Goal: Navigation & Orientation: Find specific page/section

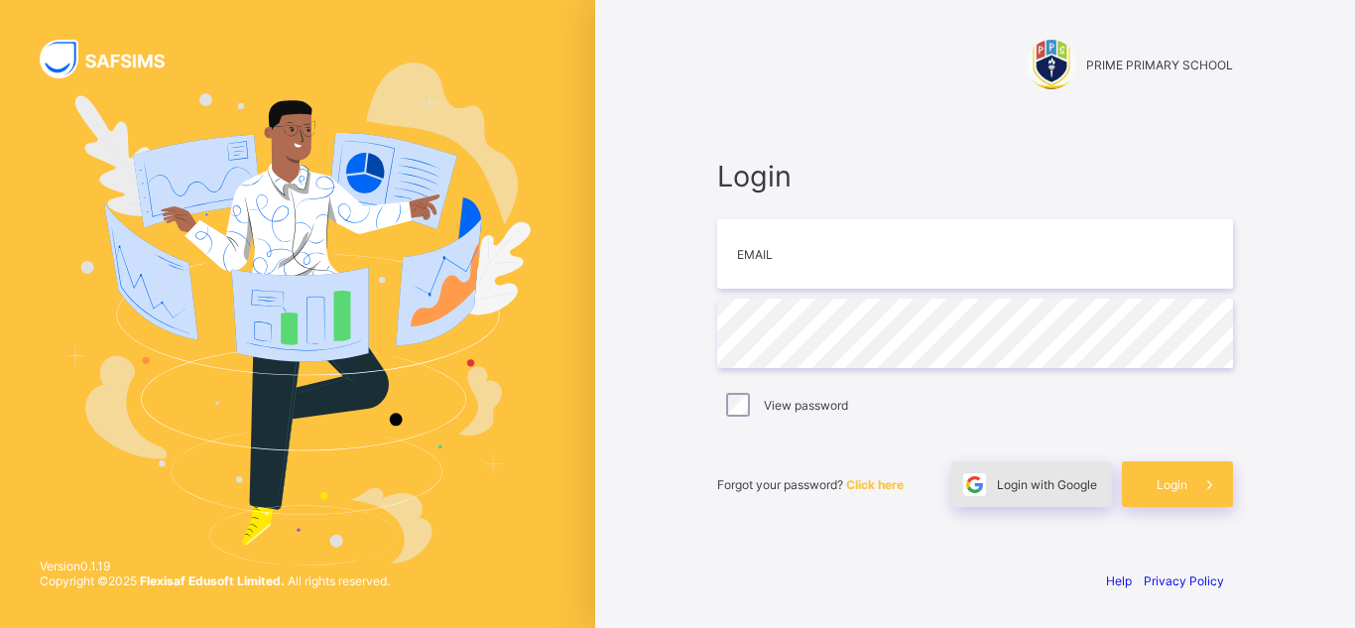
click at [1011, 482] on span "Login with Google" at bounding box center [1047, 484] width 100 height 15
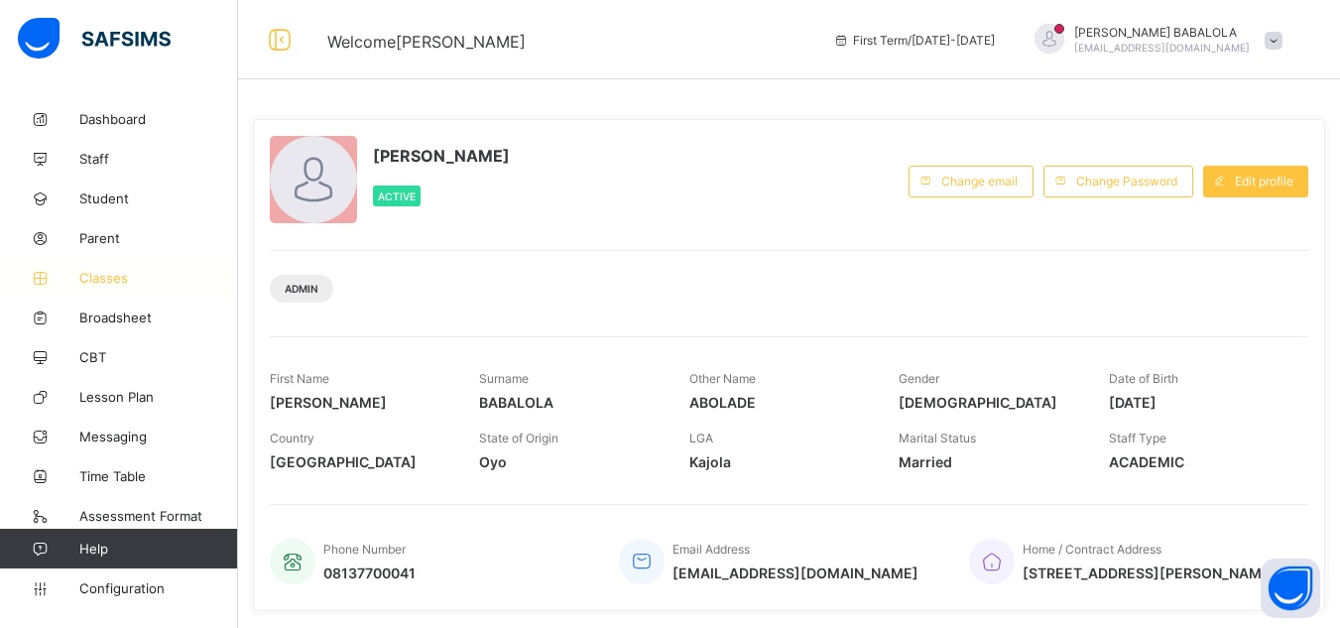
click at [93, 276] on span "Classes" at bounding box center [158, 278] width 159 height 16
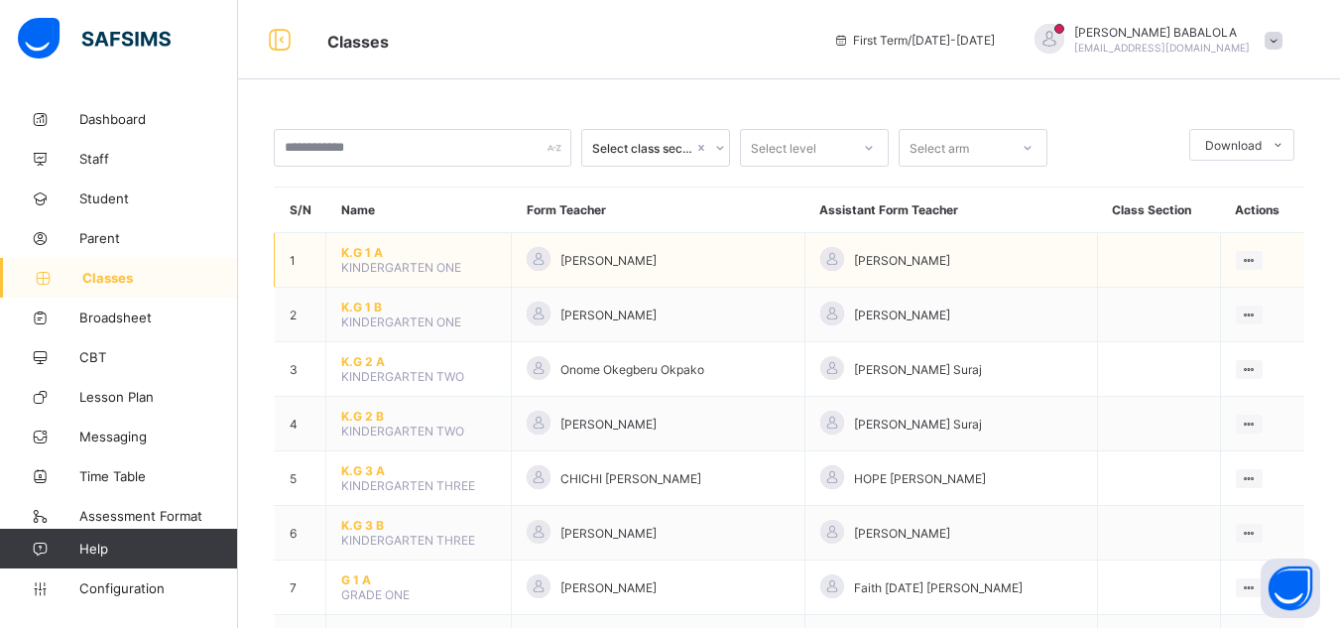
click at [360, 247] on span "K.G 1 A" at bounding box center [418, 252] width 155 height 15
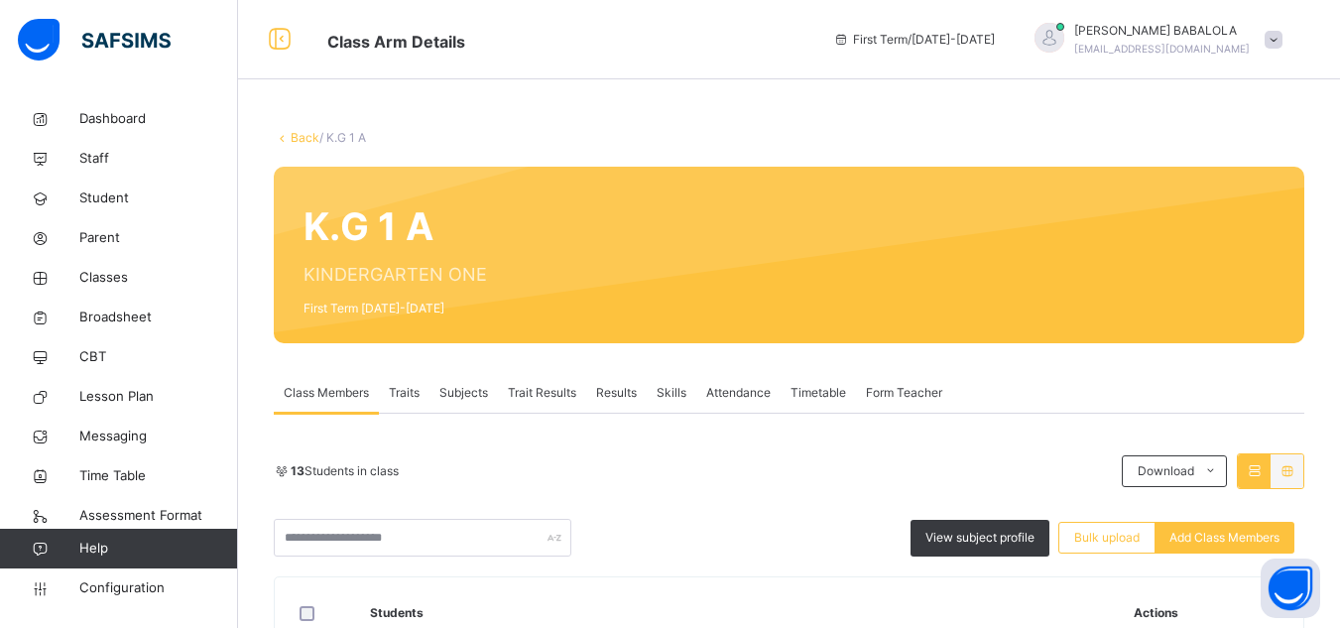
click at [296, 141] on link "Back" at bounding box center [305, 137] width 29 height 15
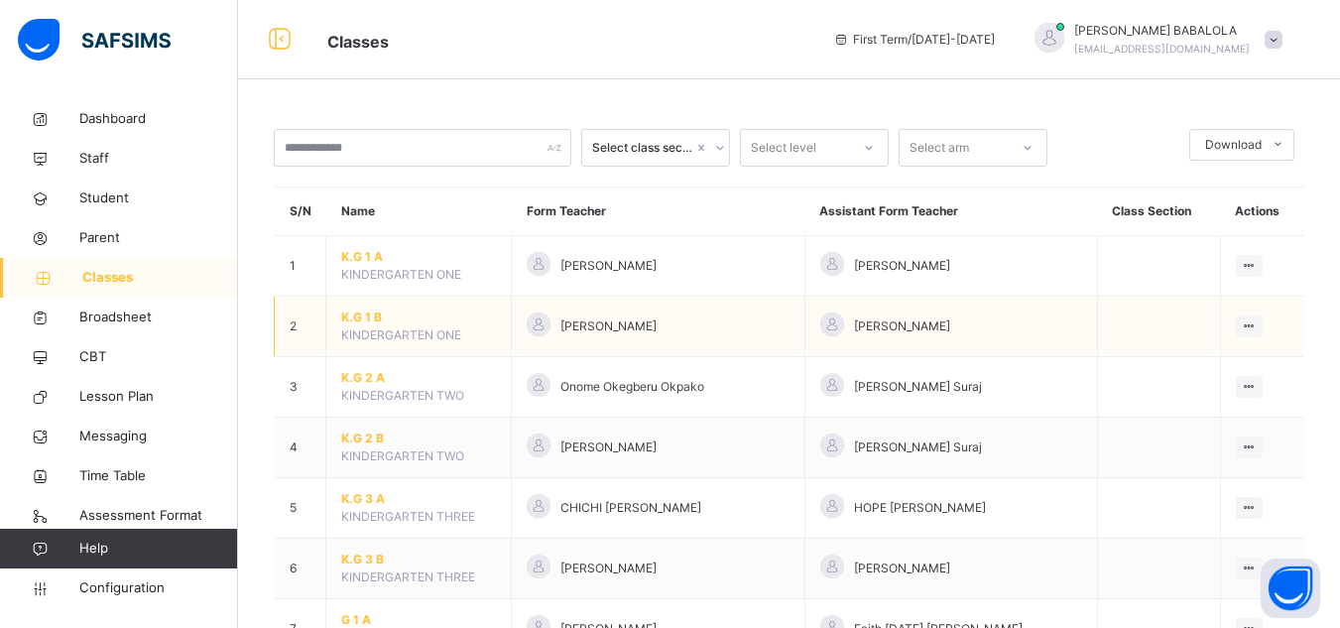
click at [357, 315] on span "K.G 1 B" at bounding box center [418, 317] width 155 height 18
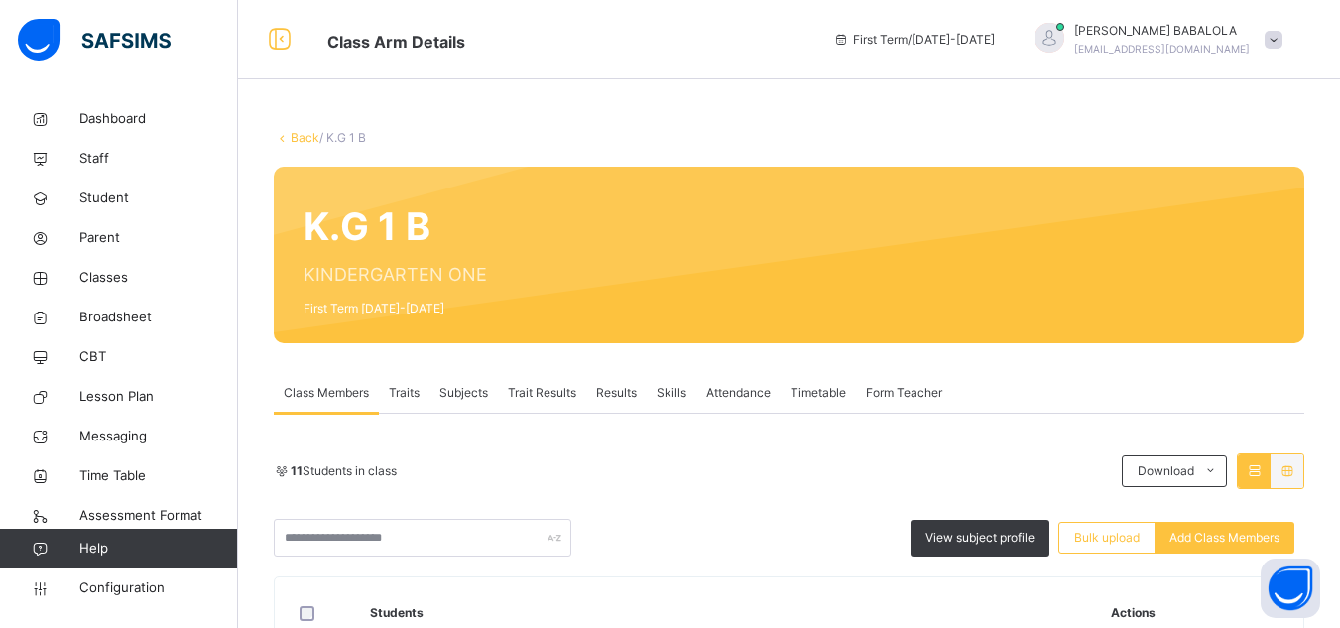
click at [298, 140] on link "Back" at bounding box center [305, 137] width 29 height 15
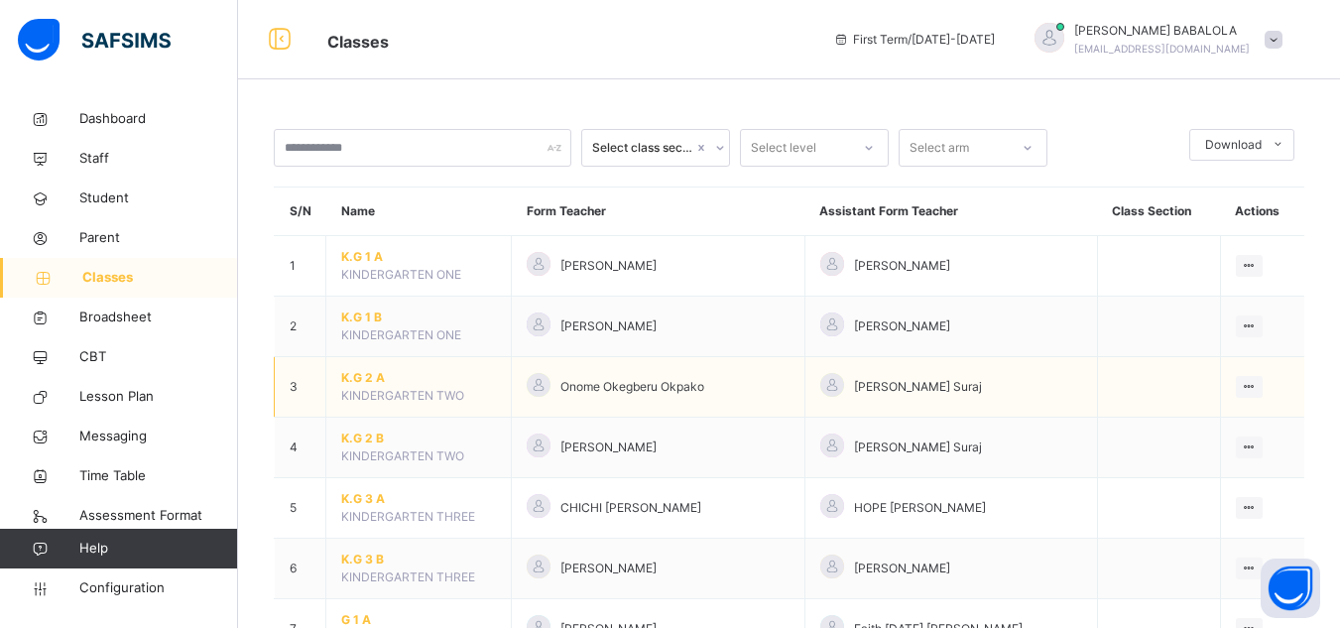
click at [356, 378] on span "K.G 2 A" at bounding box center [418, 378] width 155 height 18
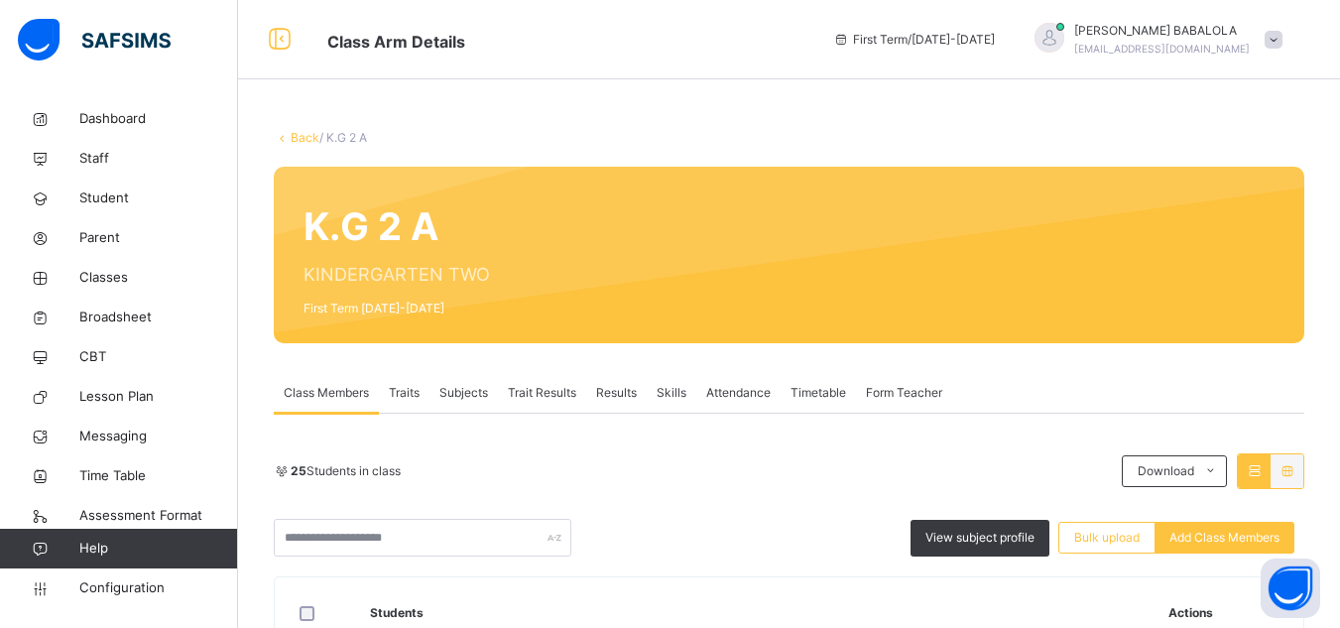
click at [304, 132] on link "Back" at bounding box center [305, 137] width 29 height 15
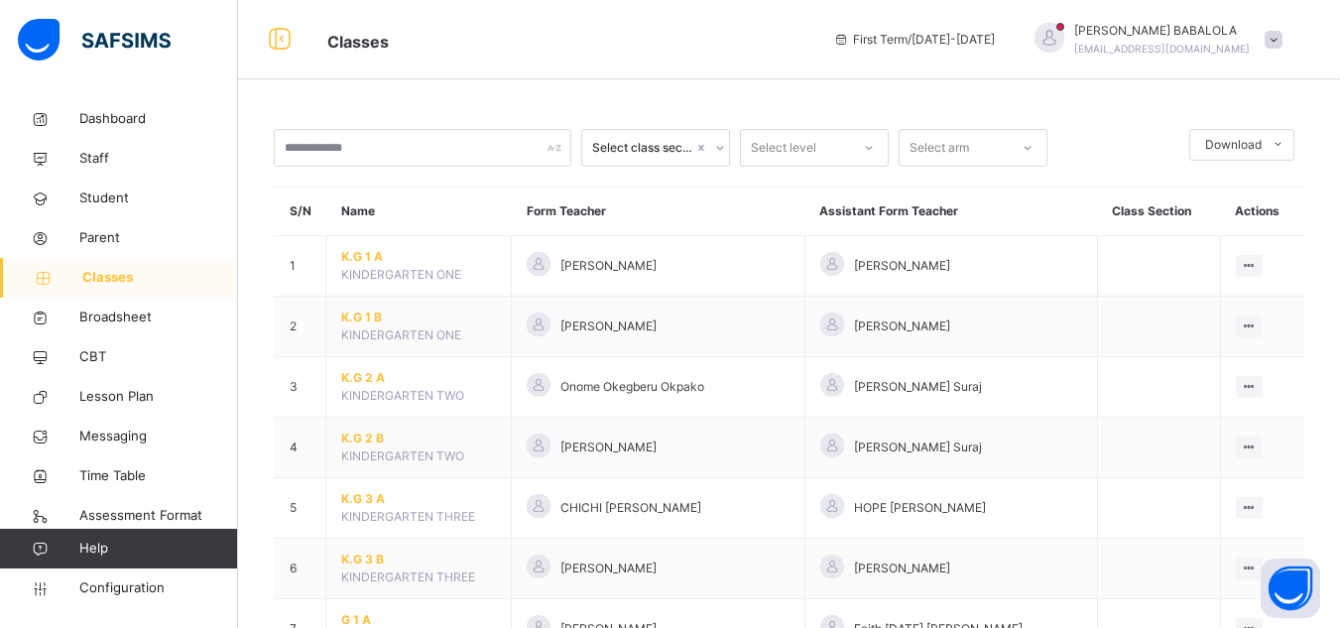
click at [365, 436] on span "K.G 2 B" at bounding box center [418, 438] width 155 height 18
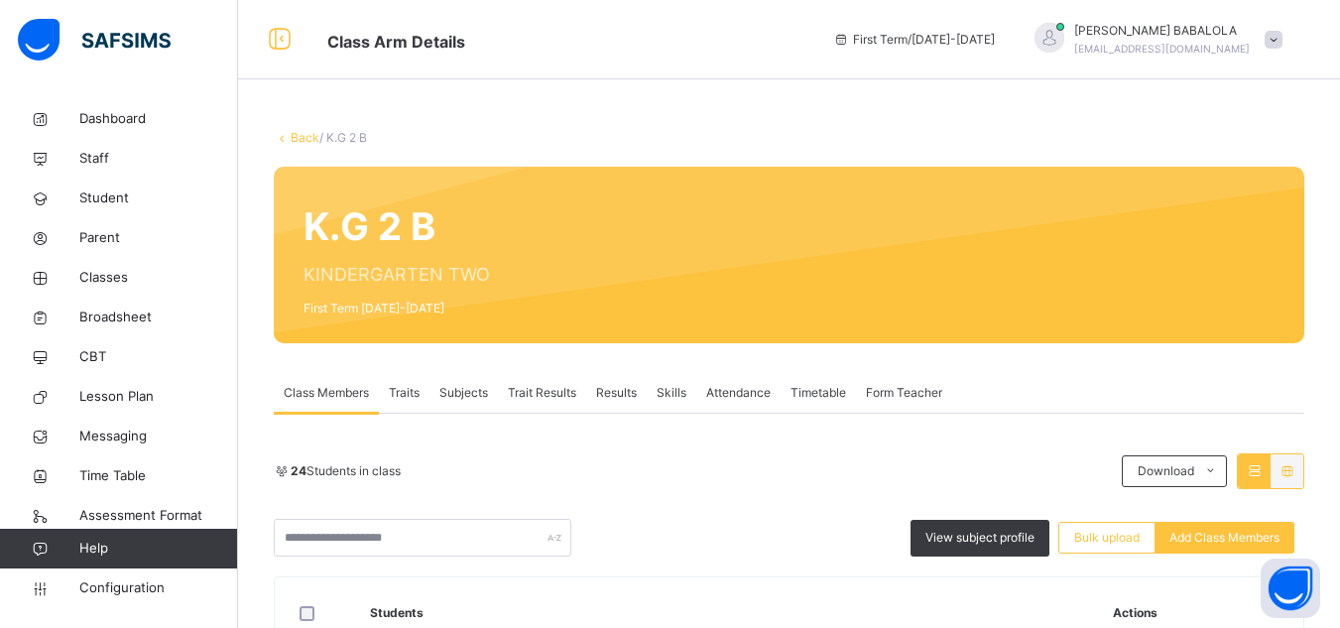
click at [300, 141] on link "Back" at bounding box center [305, 137] width 29 height 15
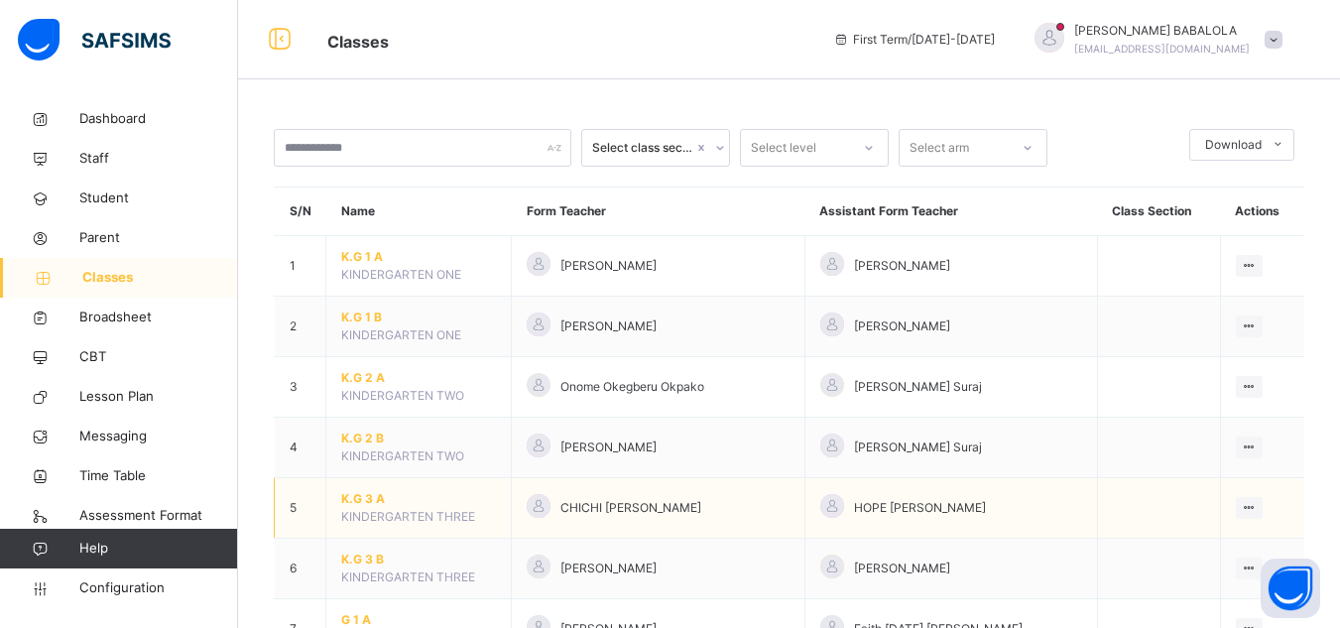
click at [371, 496] on span "K.G 3 A" at bounding box center [418, 499] width 155 height 18
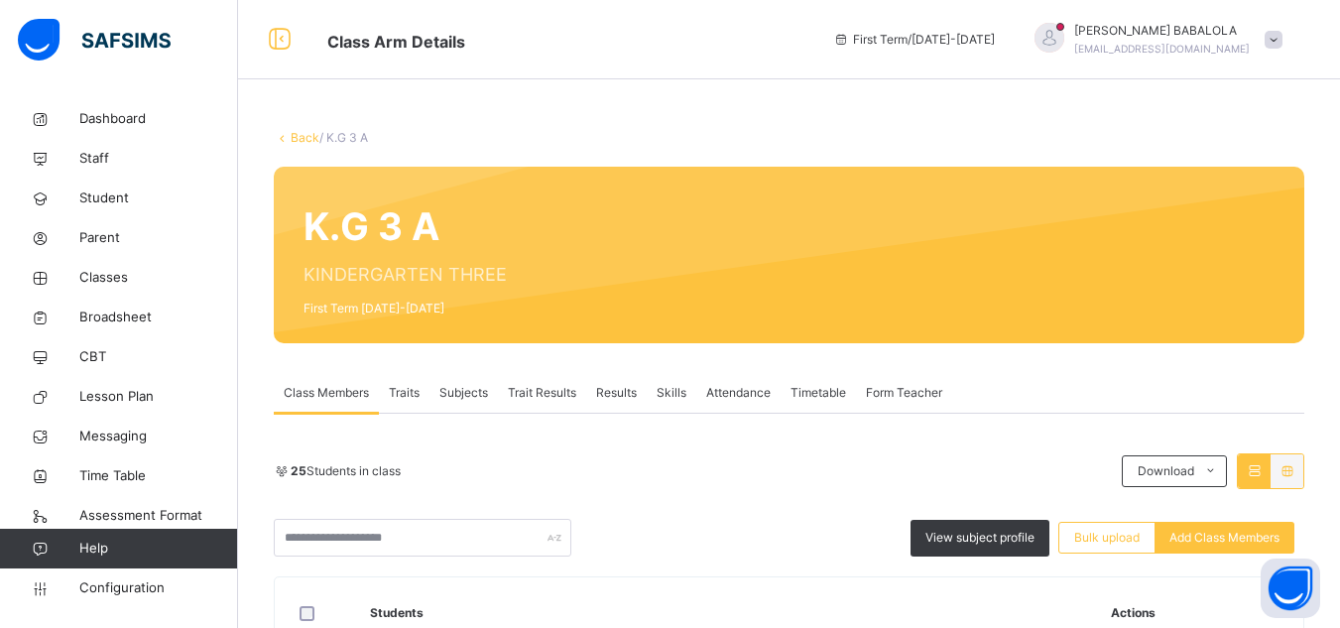
click at [301, 132] on link "Back" at bounding box center [305, 137] width 29 height 15
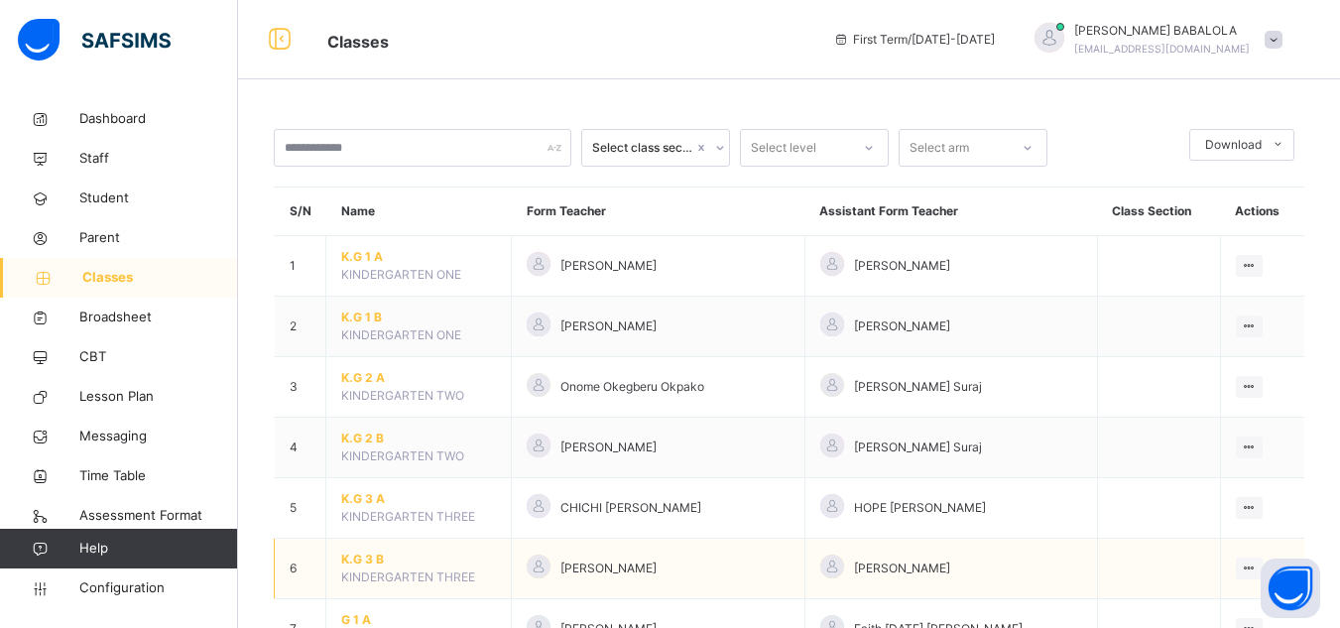
click at [368, 556] on span "K.G 3 B" at bounding box center [418, 559] width 155 height 18
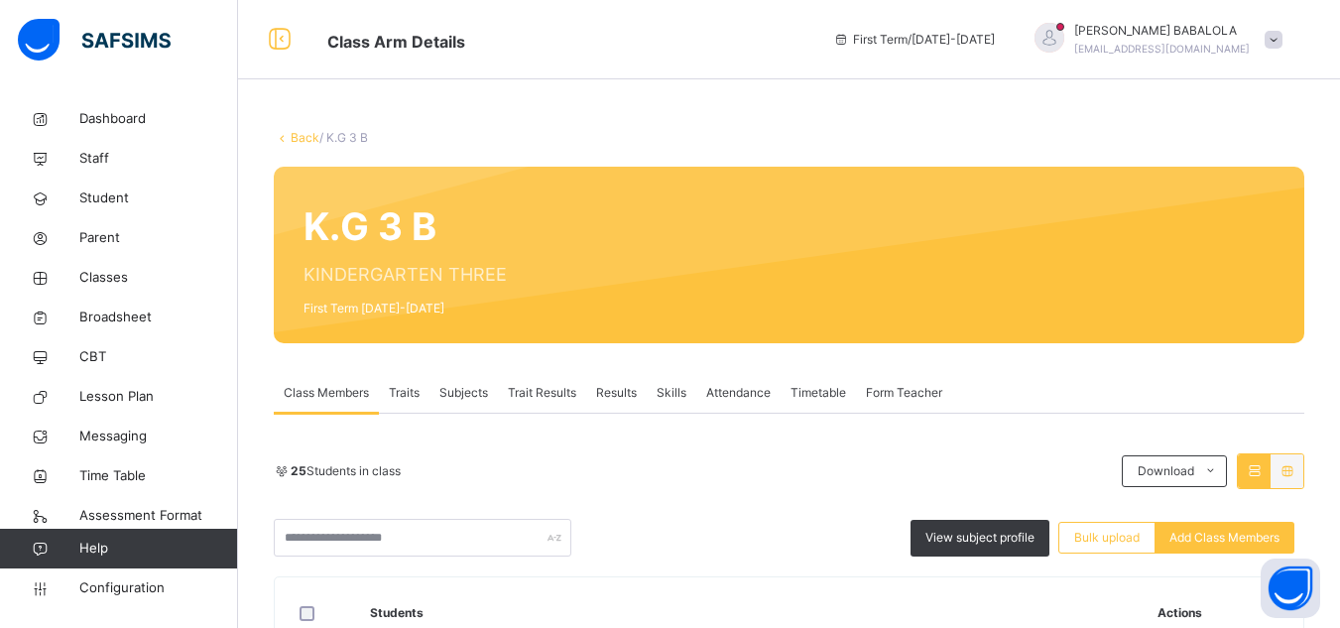
click at [311, 139] on link "Back" at bounding box center [305, 137] width 29 height 15
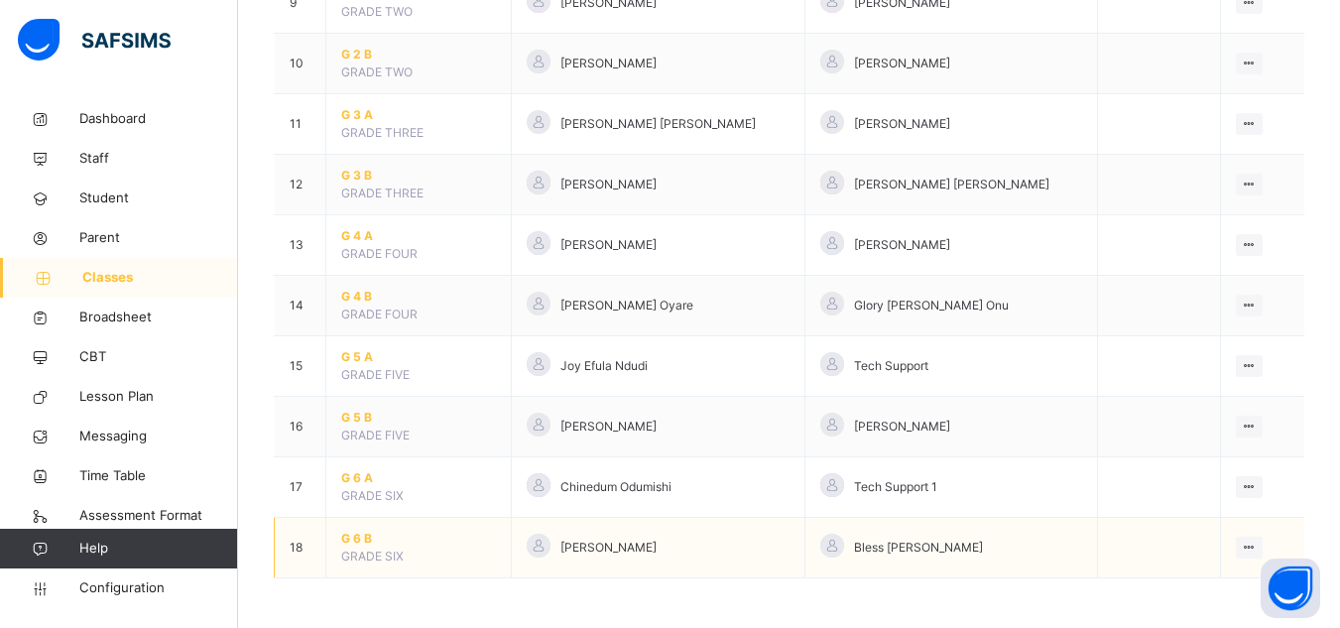
click at [351, 539] on span "G 6 B" at bounding box center [418, 539] width 155 height 18
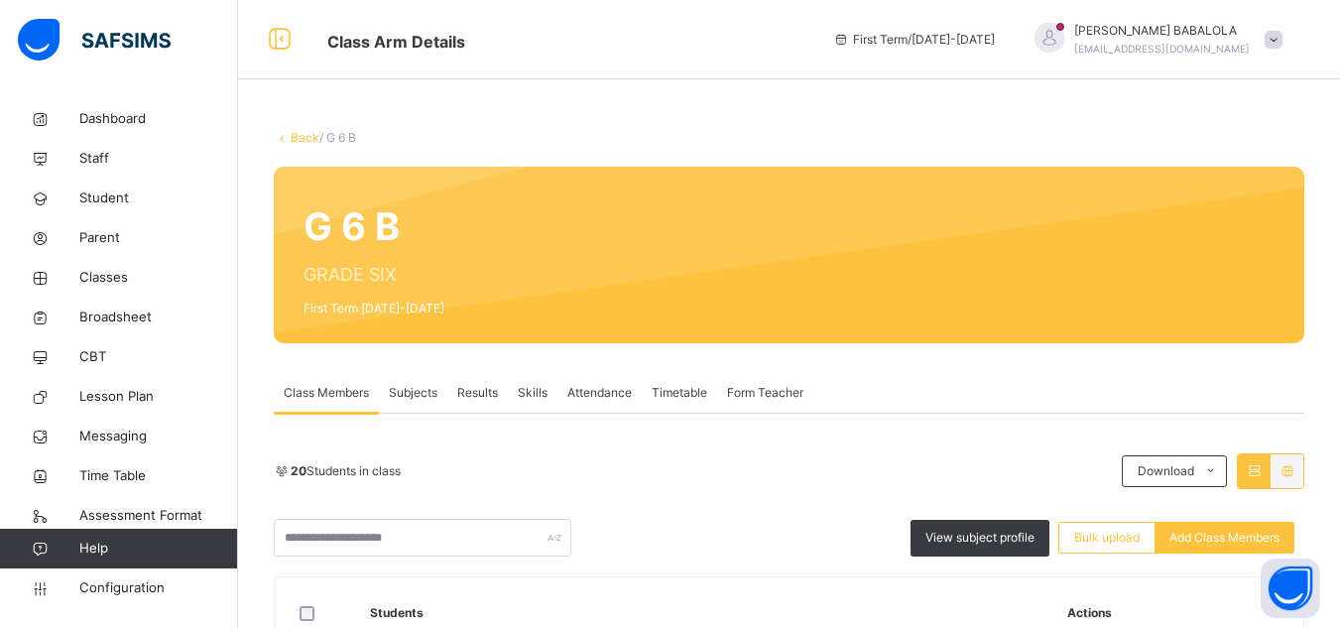
click at [304, 133] on link "Back" at bounding box center [305, 137] width 29 height 15
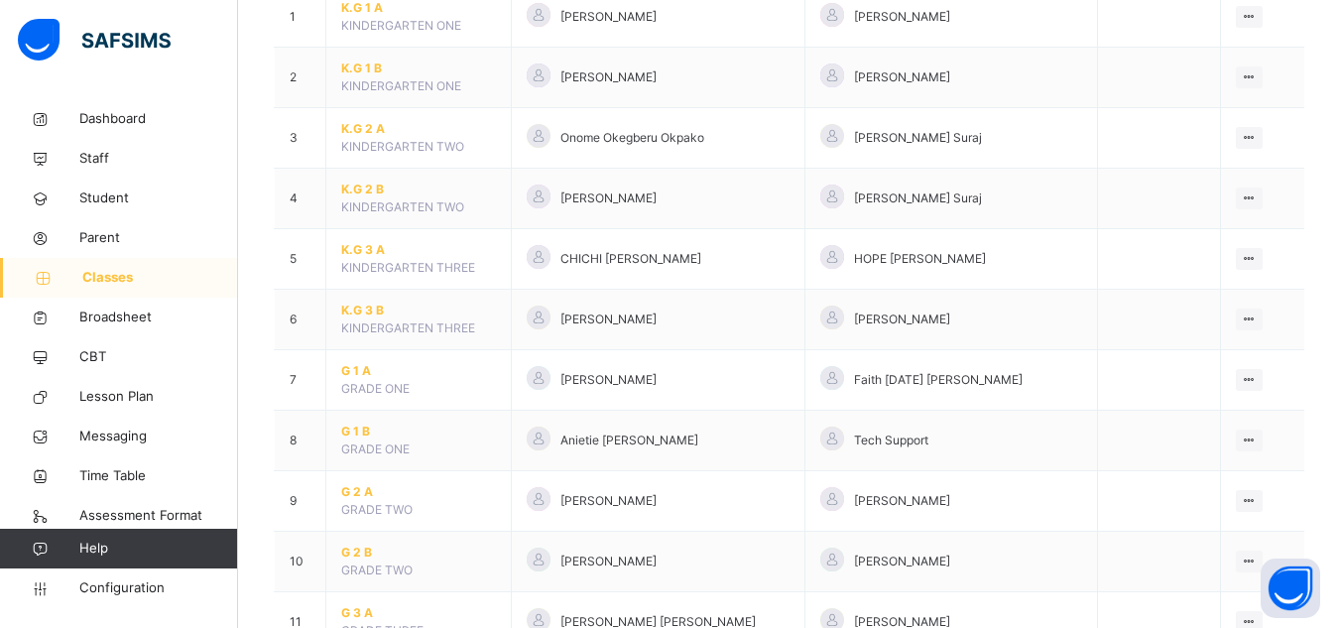
scroll to position [278, 0]
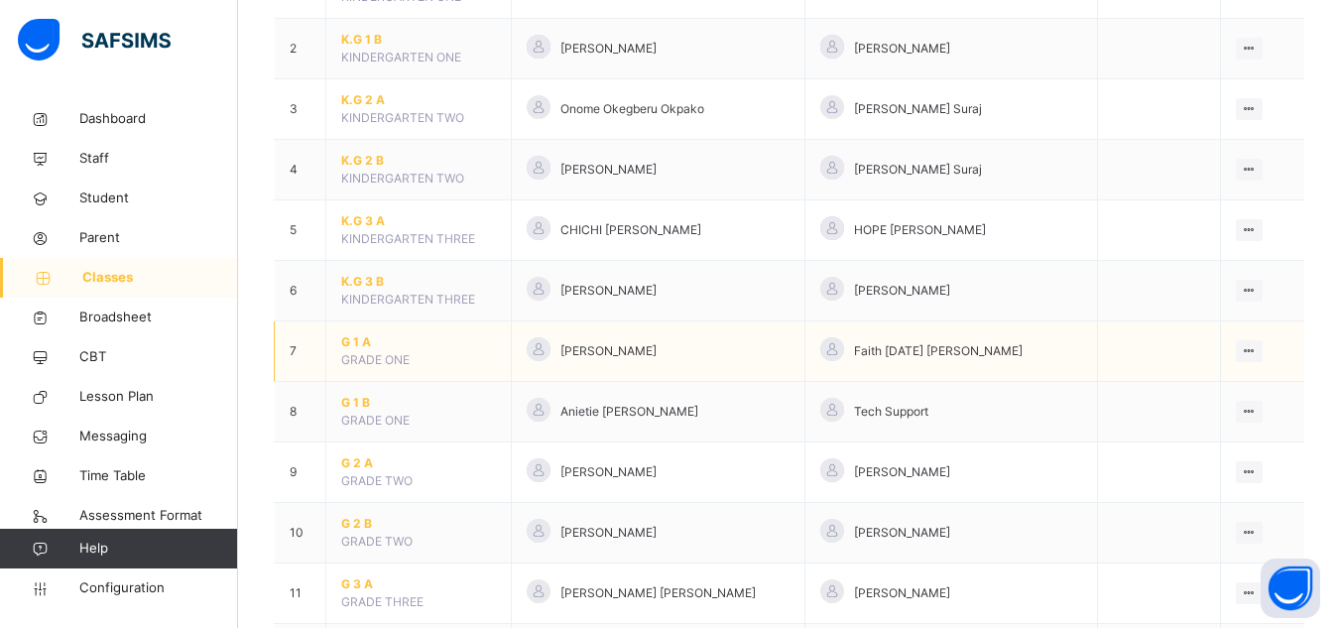
click at [346, 338] on span "G 1 A" at bounding box center [418, 342] width 155 height 18
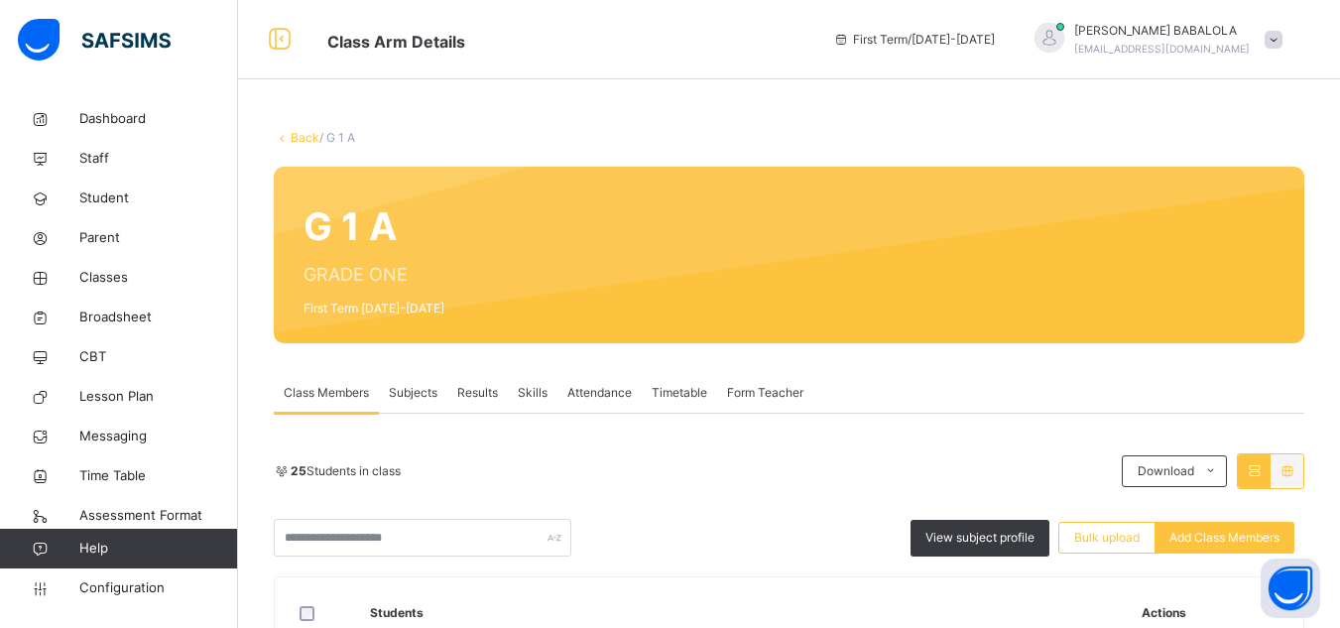
click at [301, 133] on link "Back" at bounding box center [305, 137] width 29 height 15
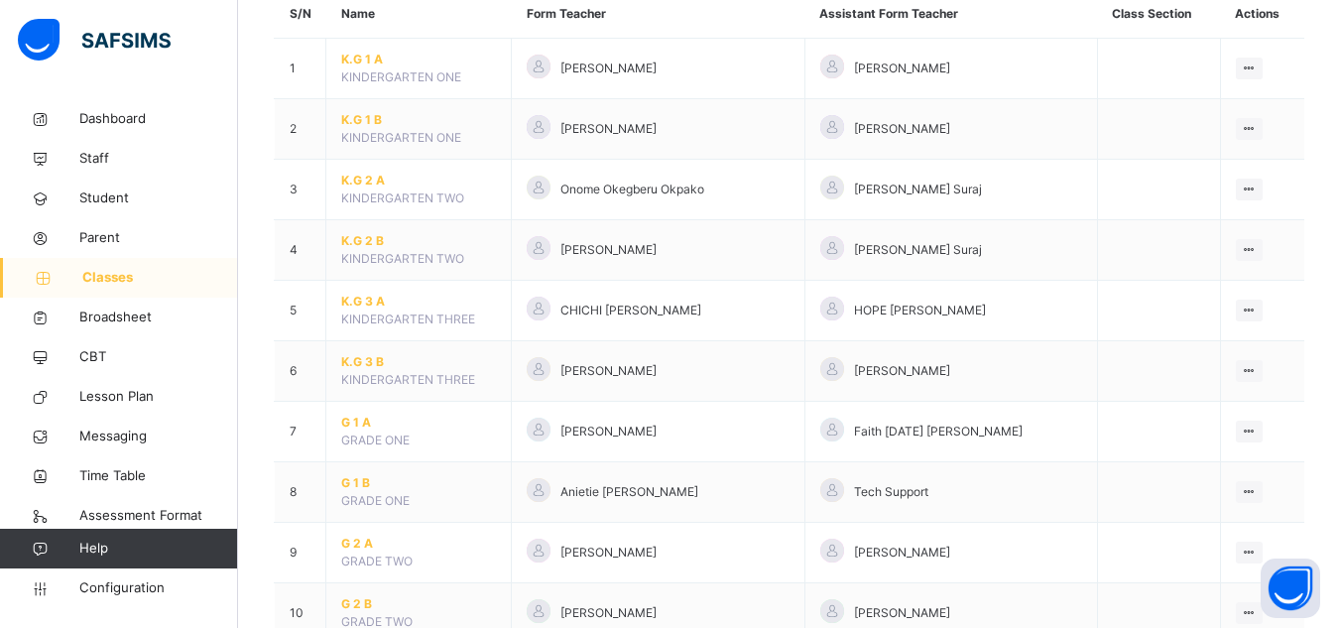
scroll to position [198, 0]
click at [359, 485] on span "G 1 B" at bounding box center [418, 482] width 155 height 18
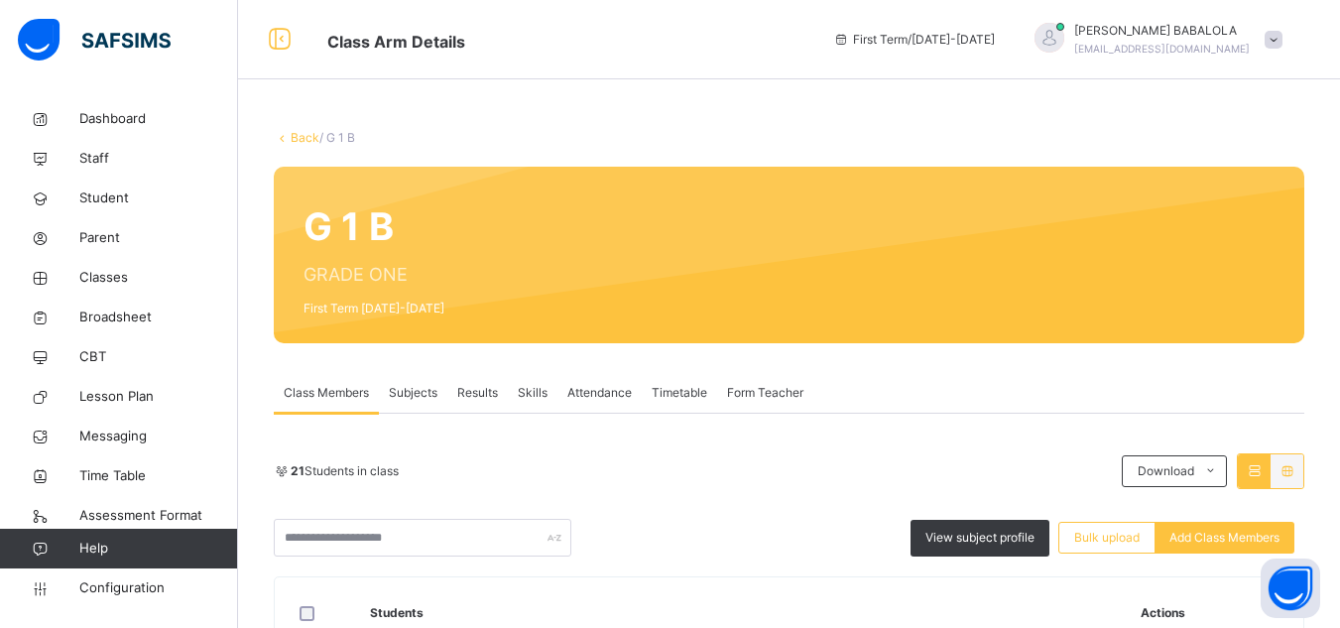
click at [303, 133] on link "Back" at bounding box center [305, 137] width 29 height 15
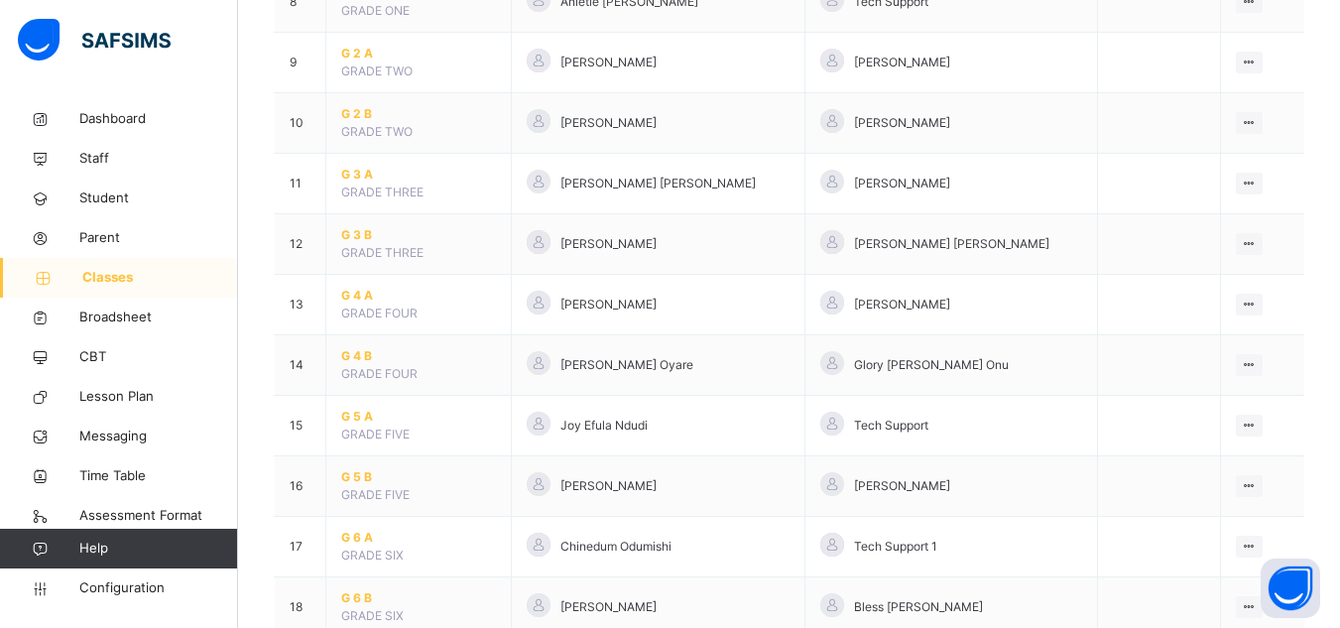
scroll to position [747, 0]
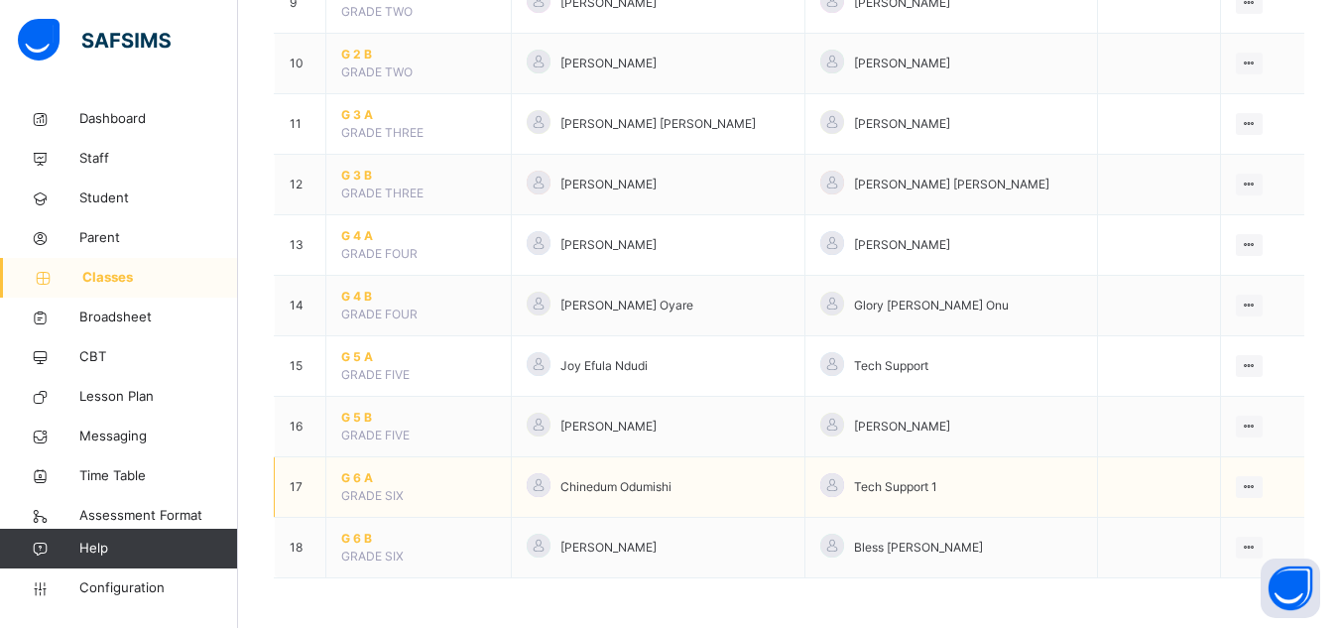
click at [357, 478] on span "G 6 A" at bounding box center [418, 478] width 155 height 18
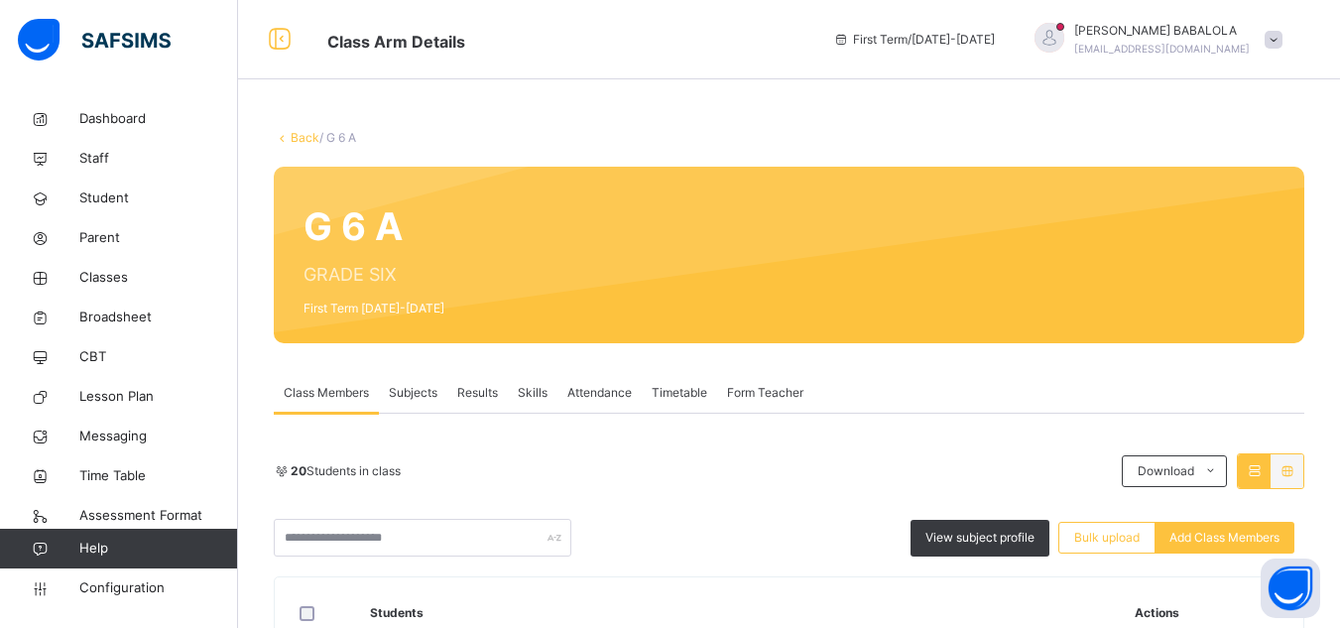
click at [301, 139] on link "Back" at bounding box center [305, 137] width 29 height 15
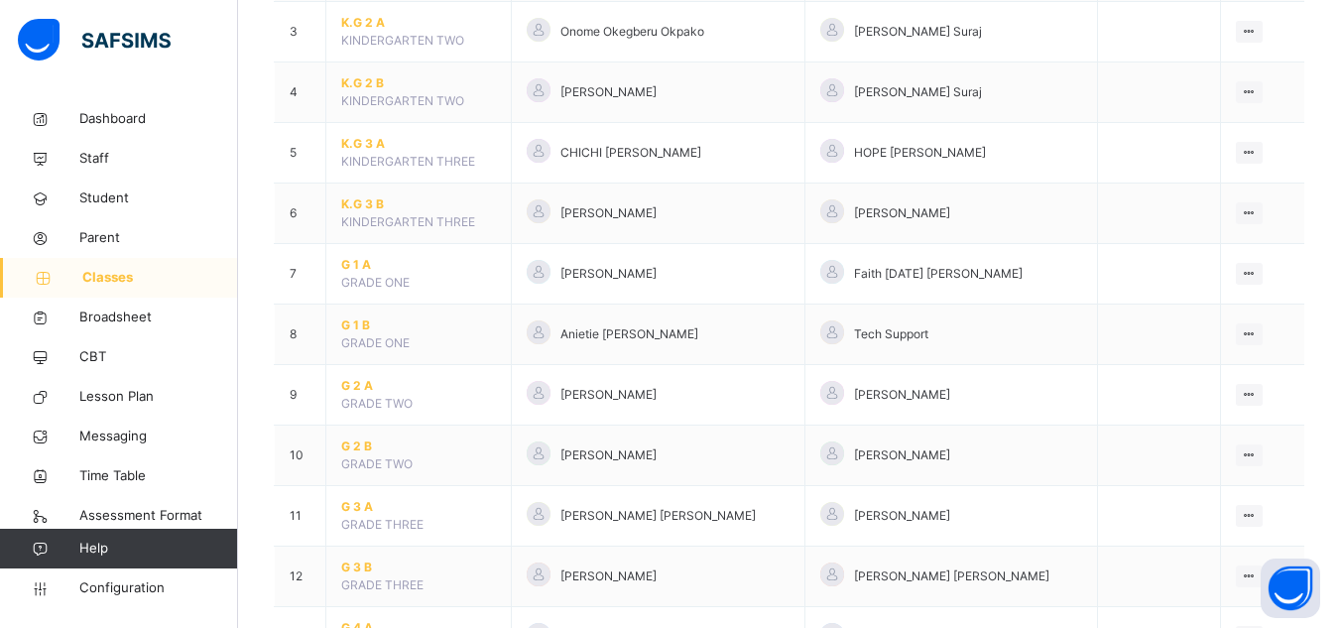
scroll to position [357, 0]
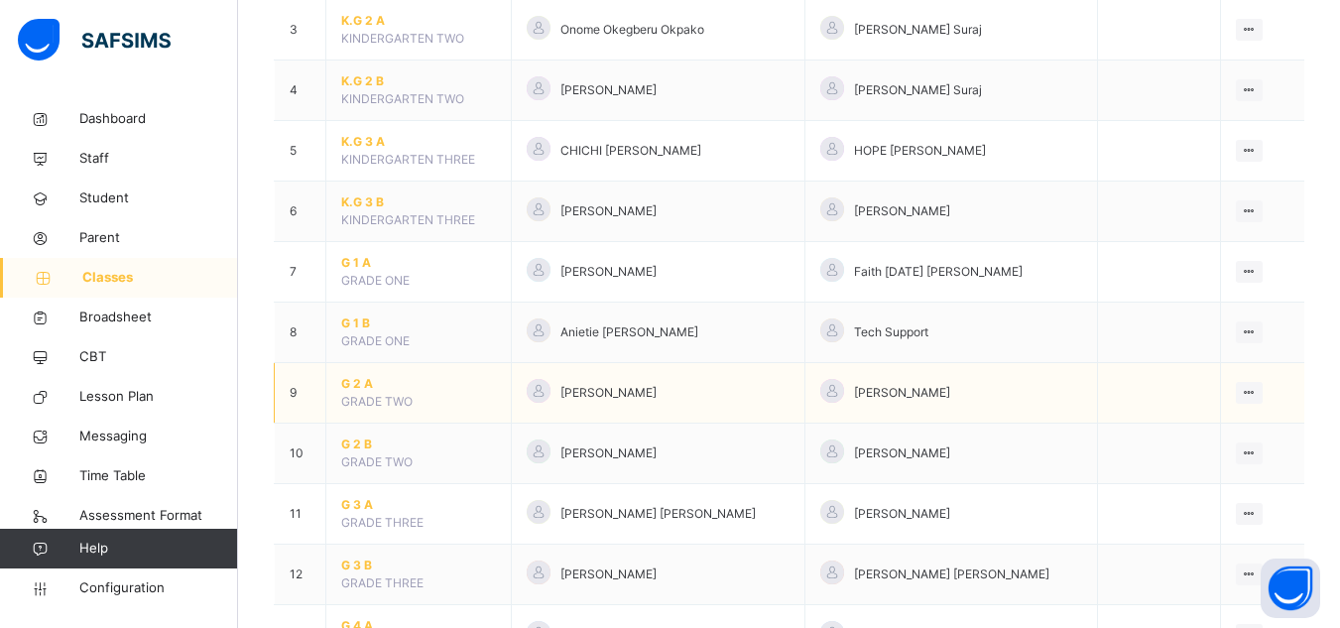
click at [361, 382] on span "G 2 A" at bounding box center [418, 384] width 155 height 18
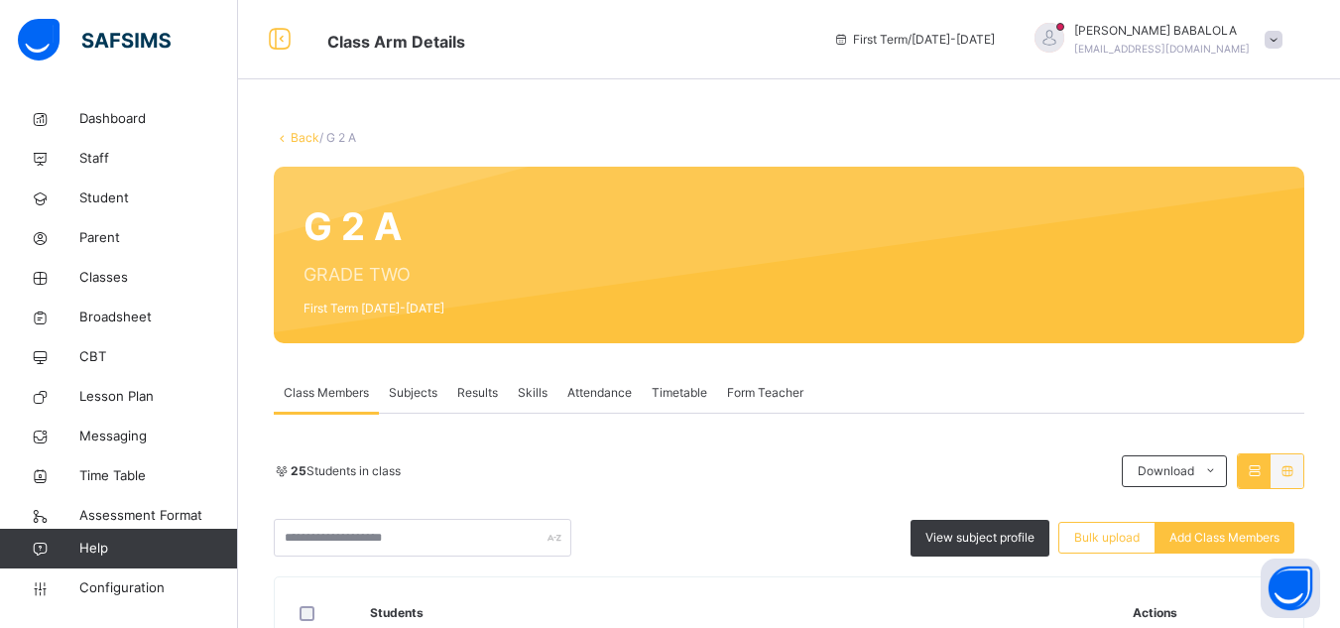
click at [300, 135] on link "Back" at bounding box center [305, 137] width 29 height 15
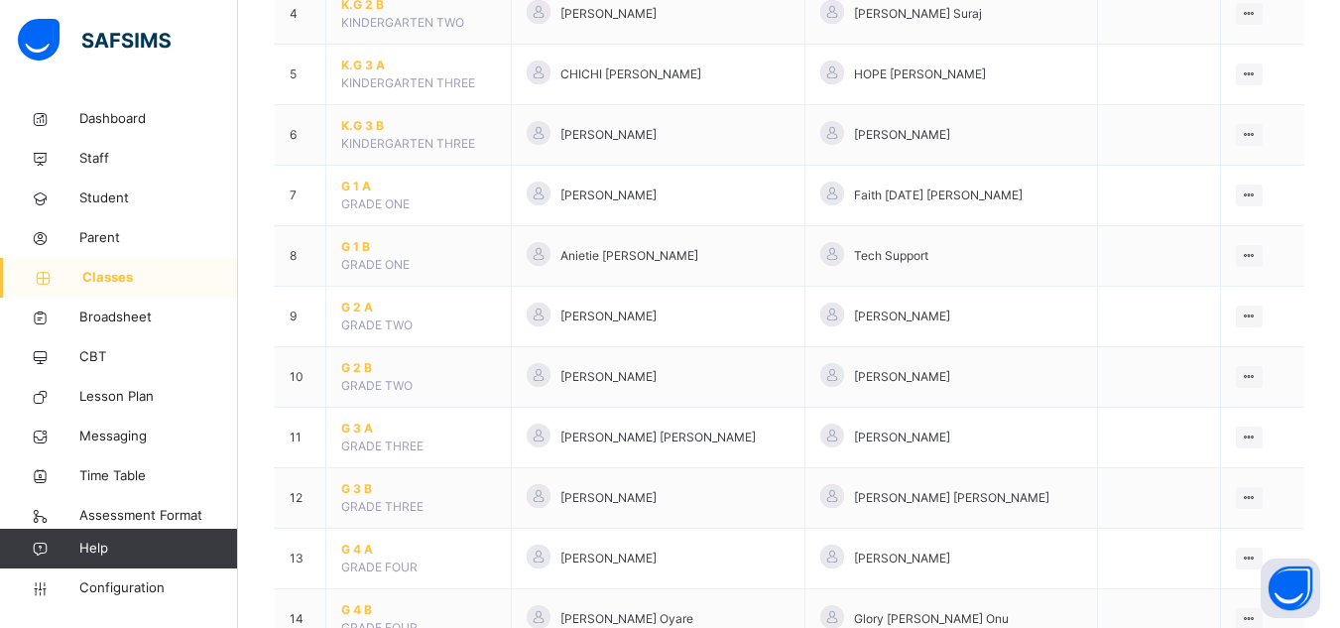
scroll to position [436, 0]
click at [347, 367] on span "G 2 B" at bounding box center [418, 365] width 155 height 18
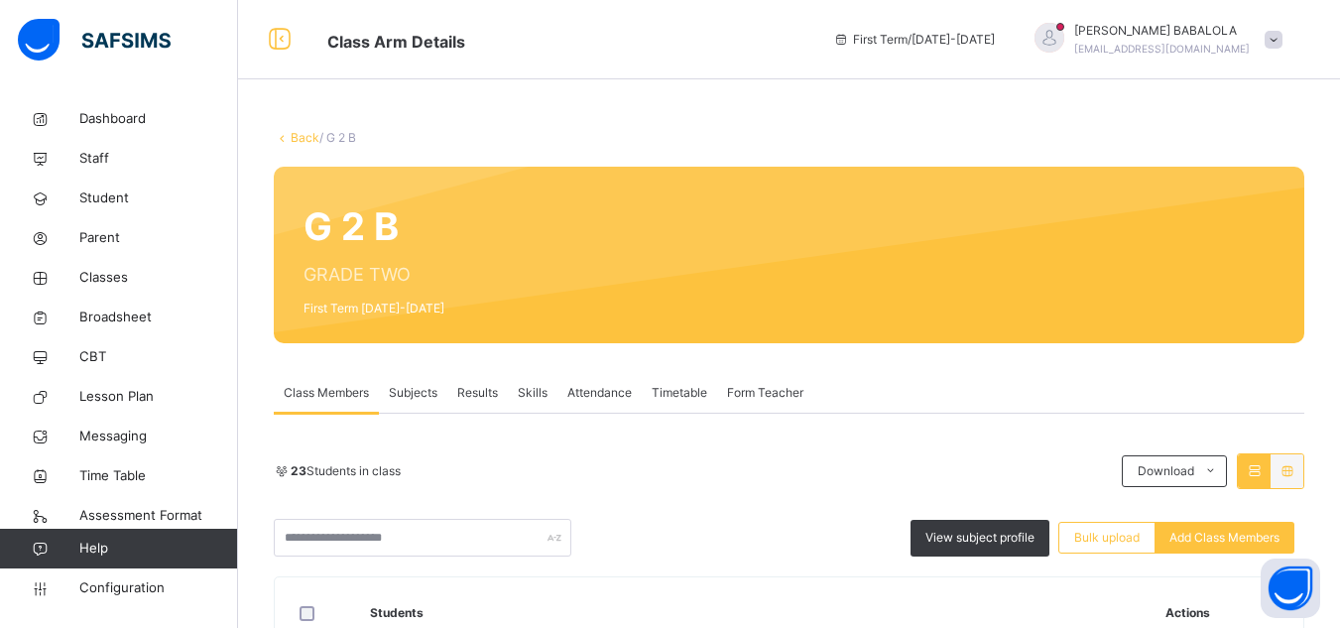
click at [310, 133] on link "Back" at bounding box center [305, 137] width 29 height 15
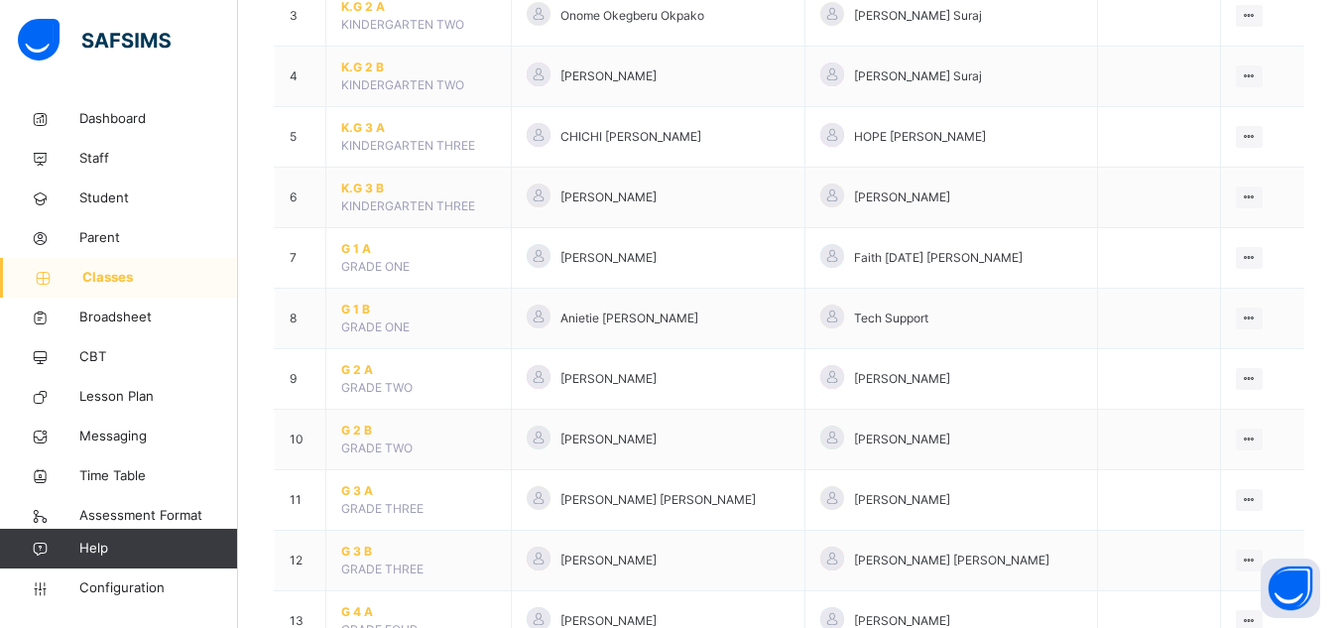
scroll to position [397, 0]
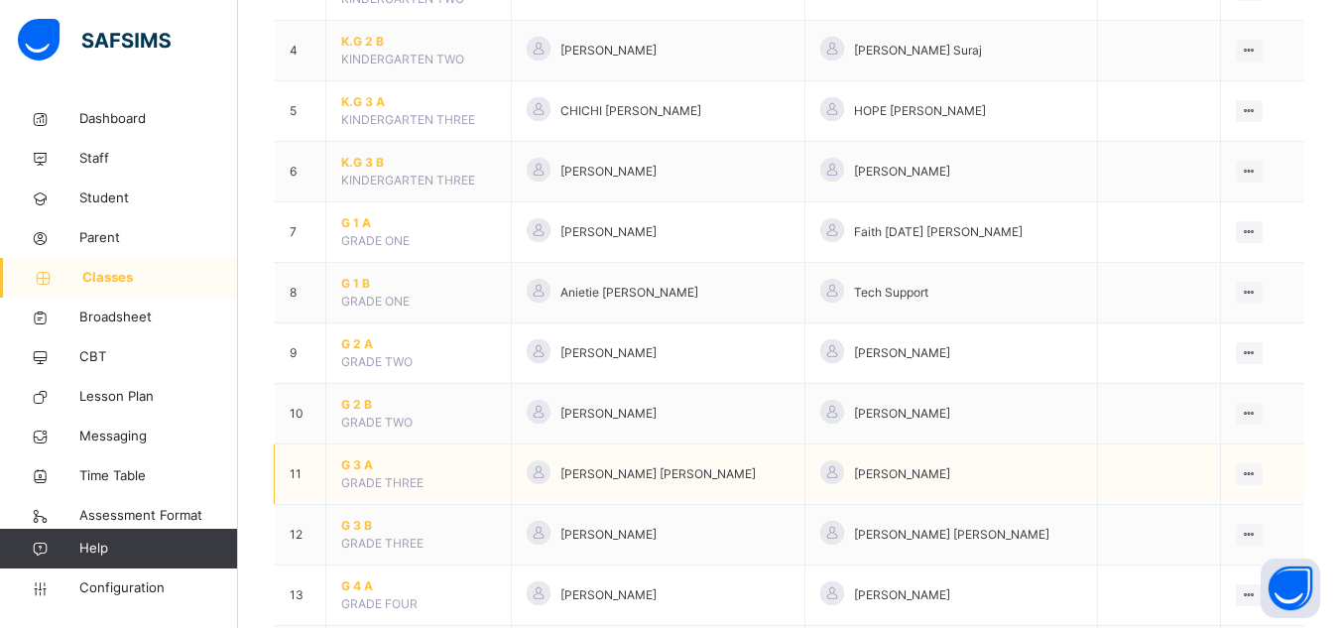
click at [364, 462] on span "G 3 A" at bounding box center [418, 465] width 155 height 18
